Goal: Check status: Check status

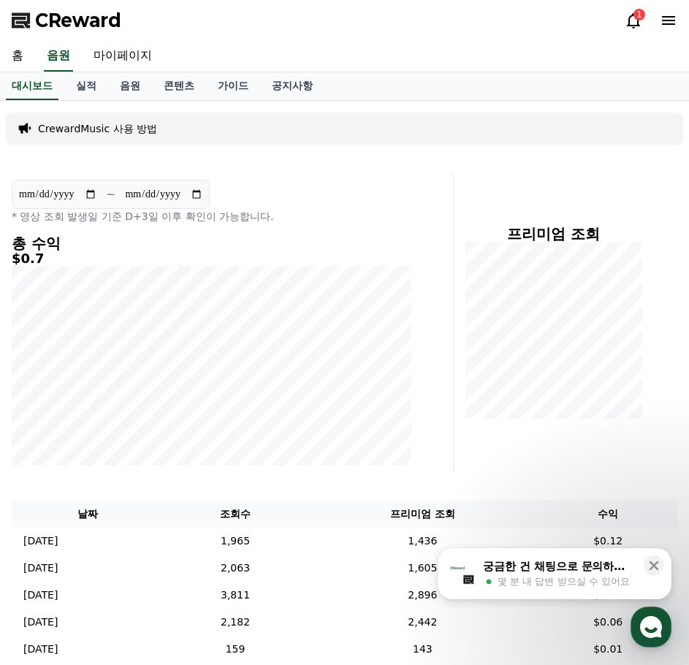
click at [626, 27] on icon at bounding box center [634, 21] width 18 height 18
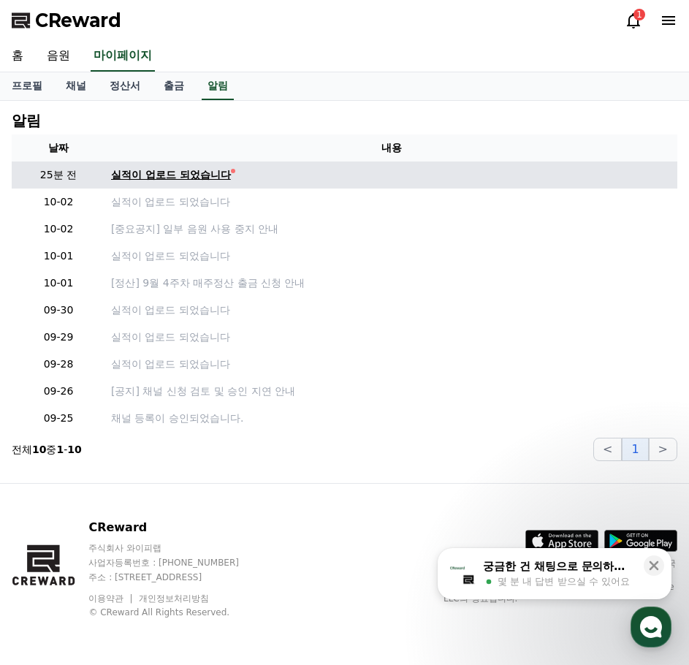
click at [165, 171] on div "실적이 업로드 되었습니다" at bounding box center [171, 174] width 120 height 15
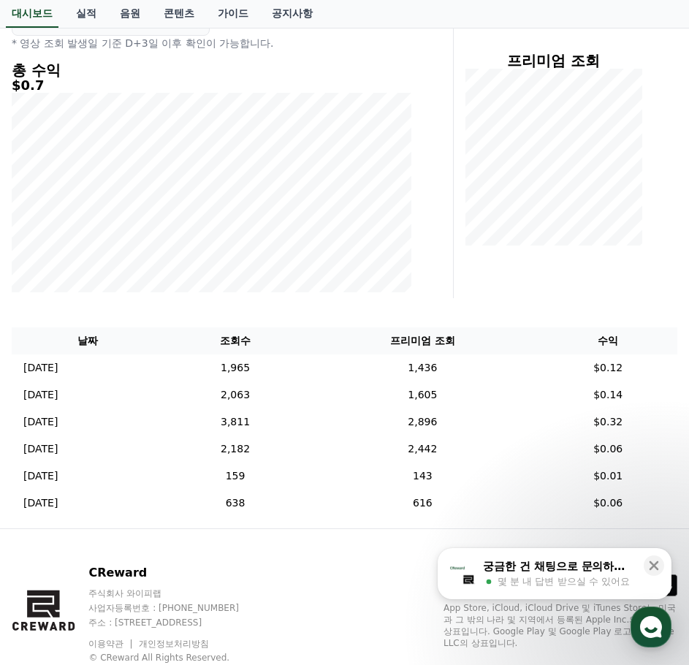
scroll to position [219, 0]
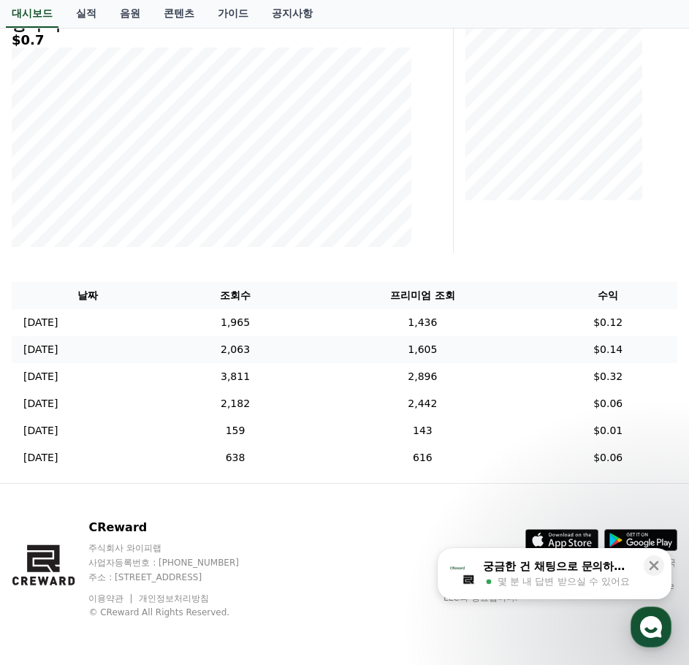
click at [164, 342] on td "[DATE] 09/30" at bounding box center [88, 349] width 153 height 27
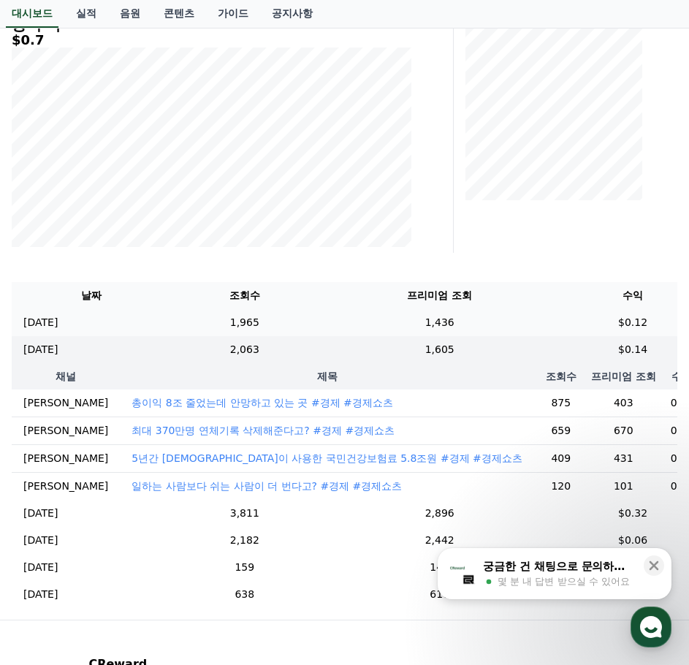
click at [170, 317] on td "[DATE] 10/01" at bounding box center [91, 322] width 159 height 27
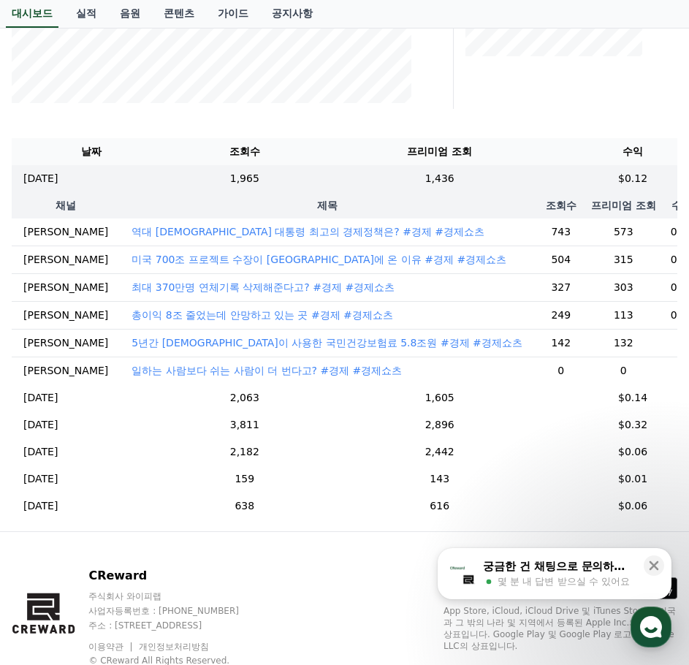
scroll to position [365, 0]
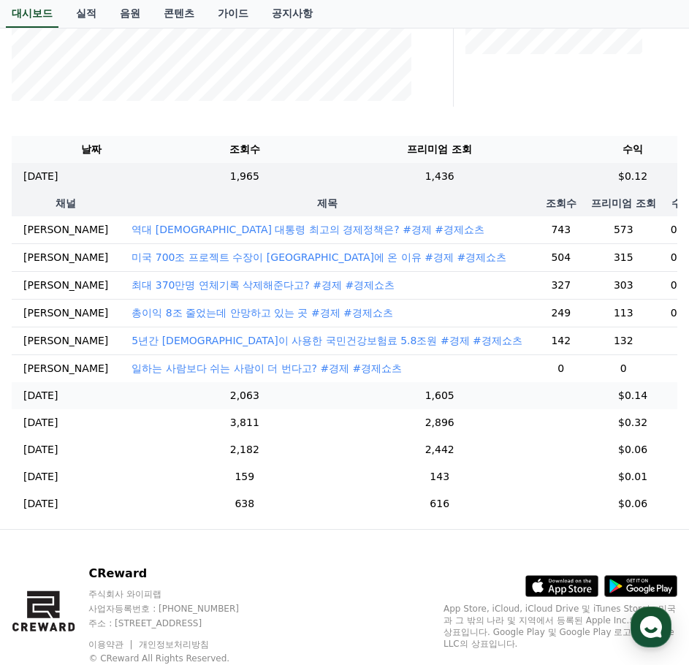
click at [170, 409] on td "[DATE] 09/30" at bounding box center [91, 395] width 159 height 27
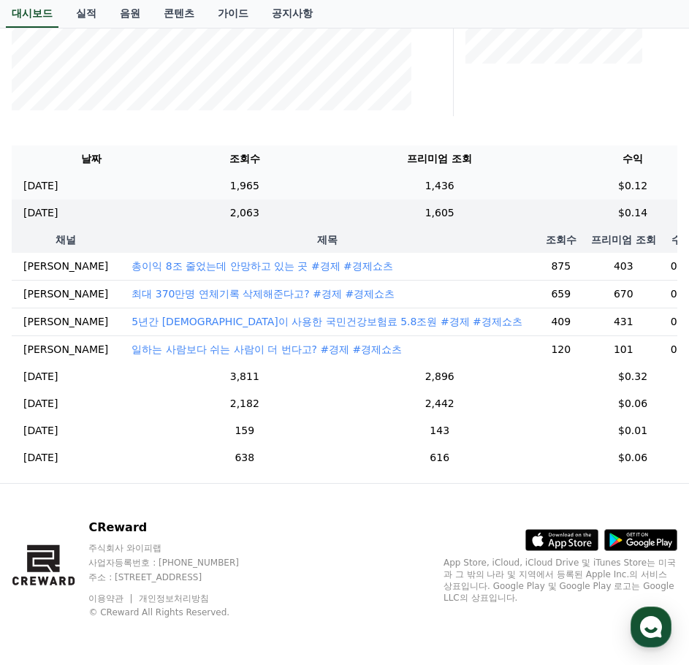
click at [170, 179] on td "[DATE] 10/01" at bounding box center [91, 185] width 159 height 27
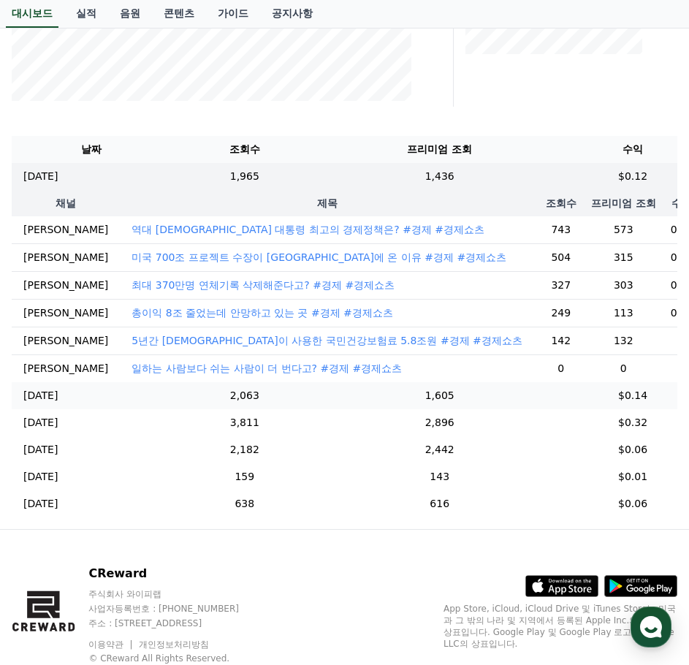
click at [170, 409] on td "[DATE] 09/30" at bounding box center [91, 395] width 159 height 27
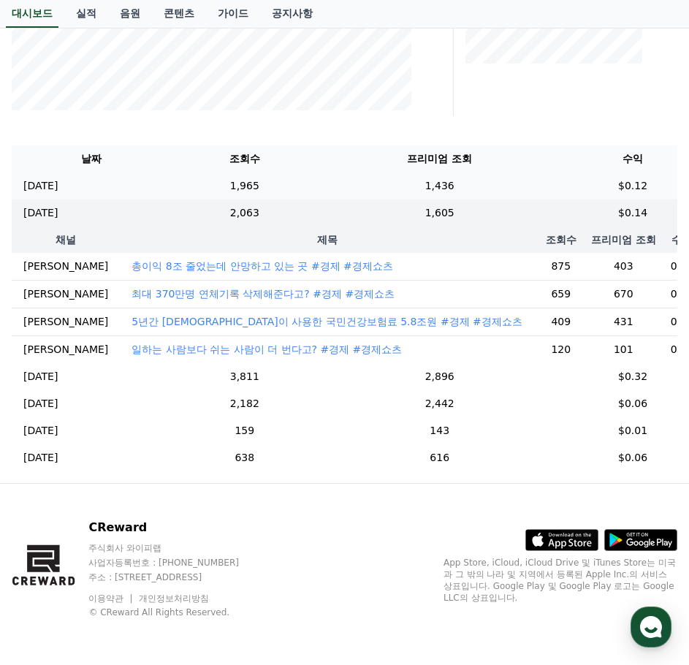
click at [167, 172] on td "[DATE] 10/01" at bounding box center [91, 185] width 159 height 27
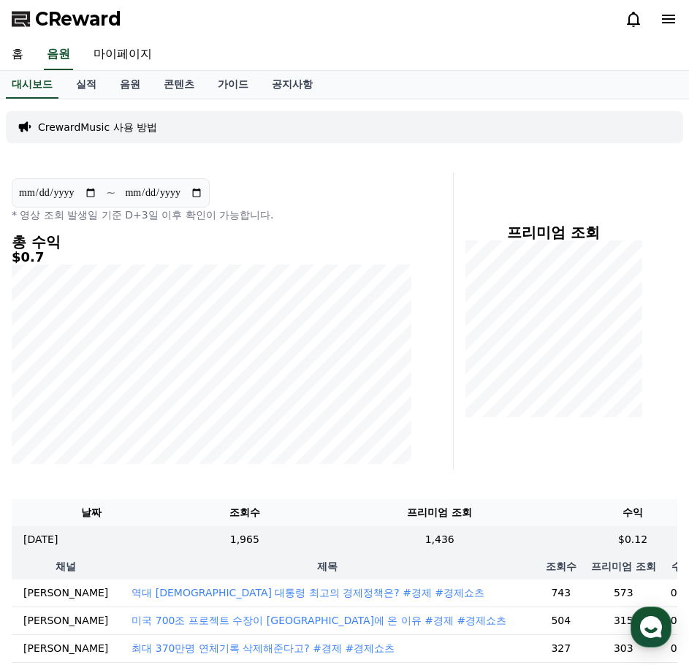
scroll to position [0, 0]
